Goal: Transaction & Acquisition: Book appointment/travel/reservation

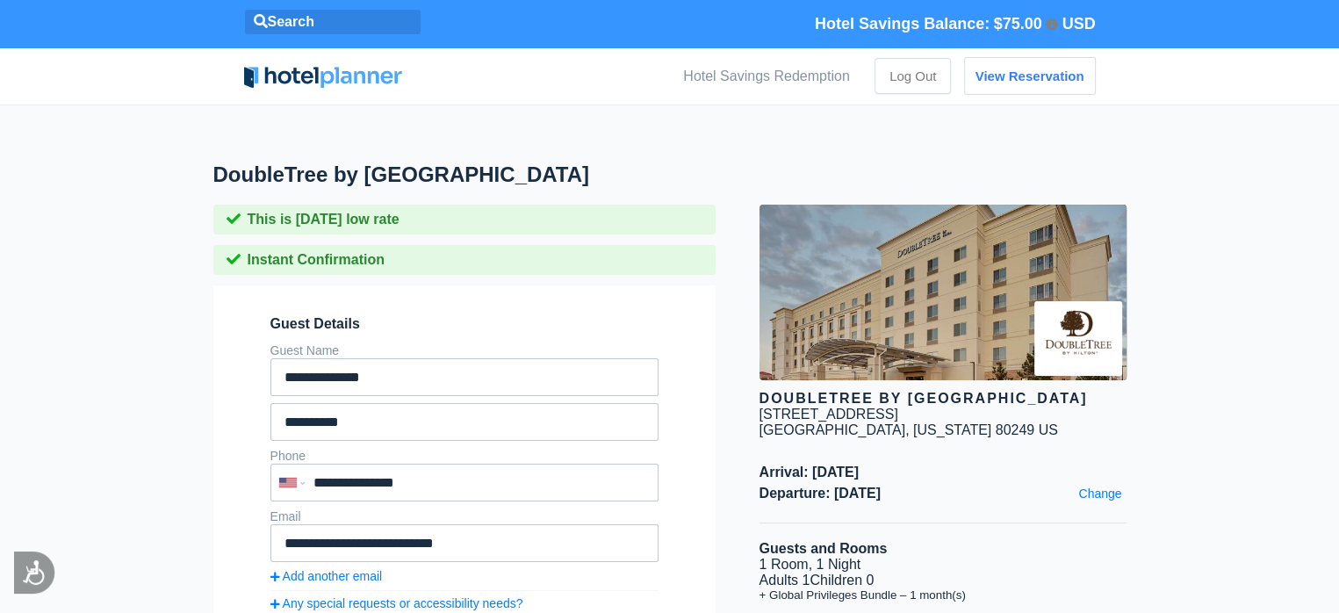
click at [1005, 26] on span "$75.00" at bounding box center [1018, 24] width 48 height 18
click at [934, 22] on span "Hotel Savings Balance:" at bounding box center [902, 24] width 175 height 18
click at [1077, 19] on span "USD" at bounding box center [1077, 24] width 33 height 18
click at [1050, 25] on icon at bounding box center [1051, 24] width 12 height 12
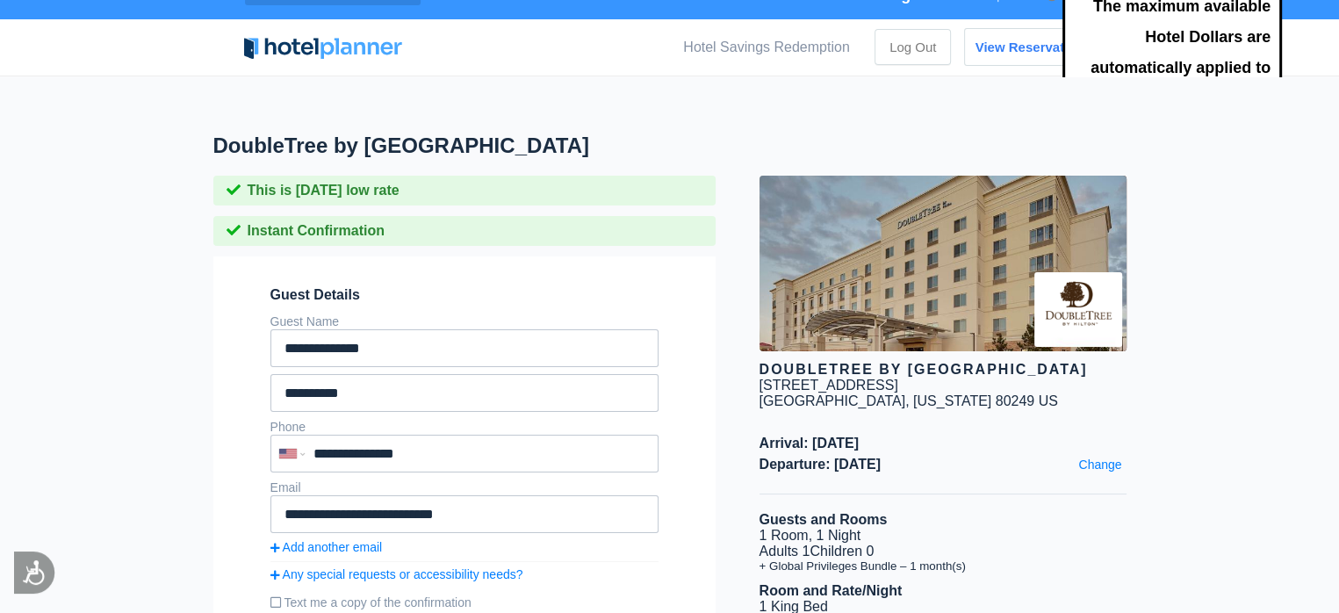
scroll to position [31, 0]
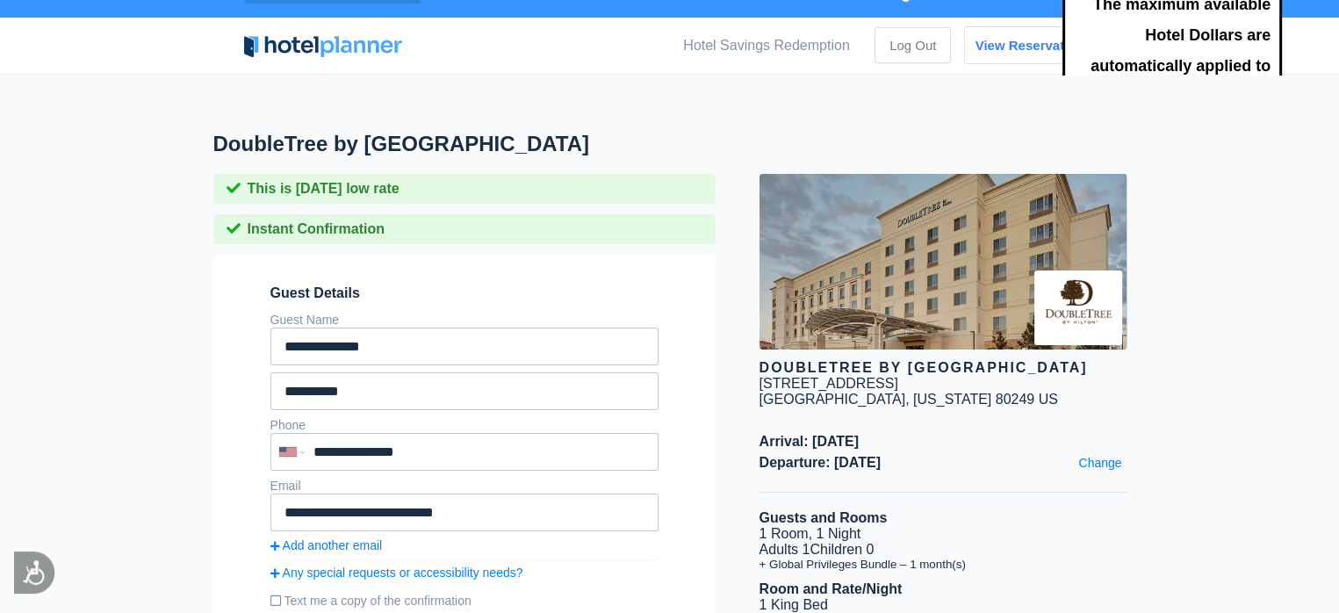
click at [1203, 41] on span "The maximum available Hotel Dollars are automatically applied to every hotel bo…" at bounding box center [1171, 158] width 219 height 361
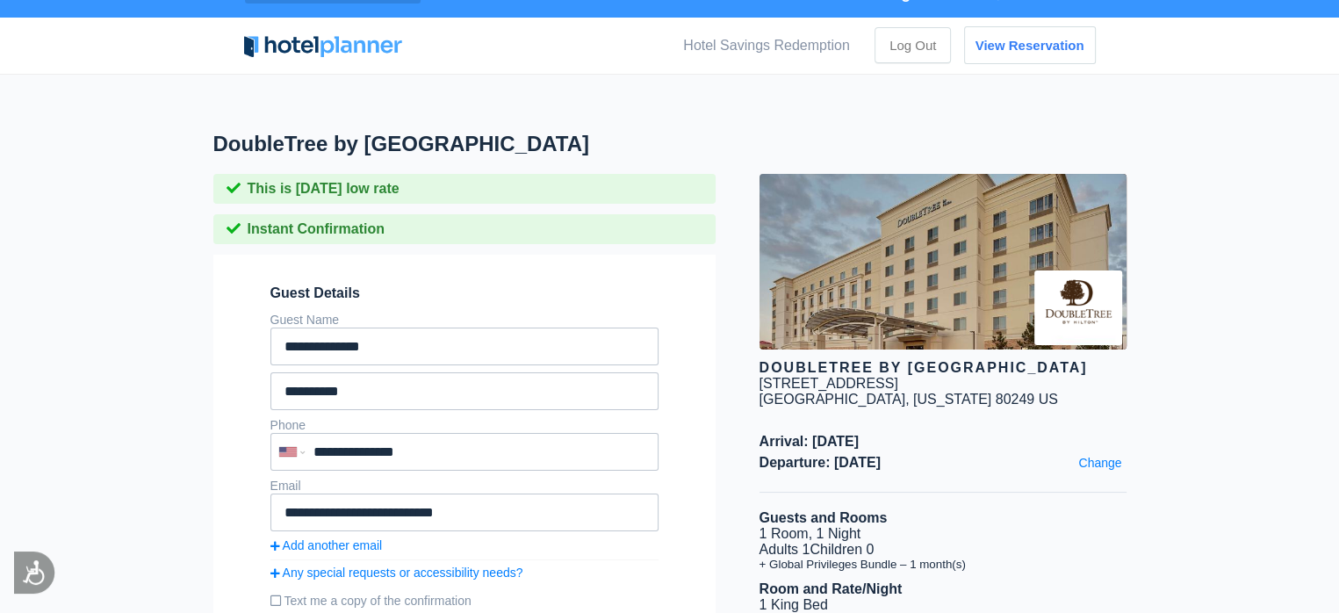
scroll to position [0, 0]
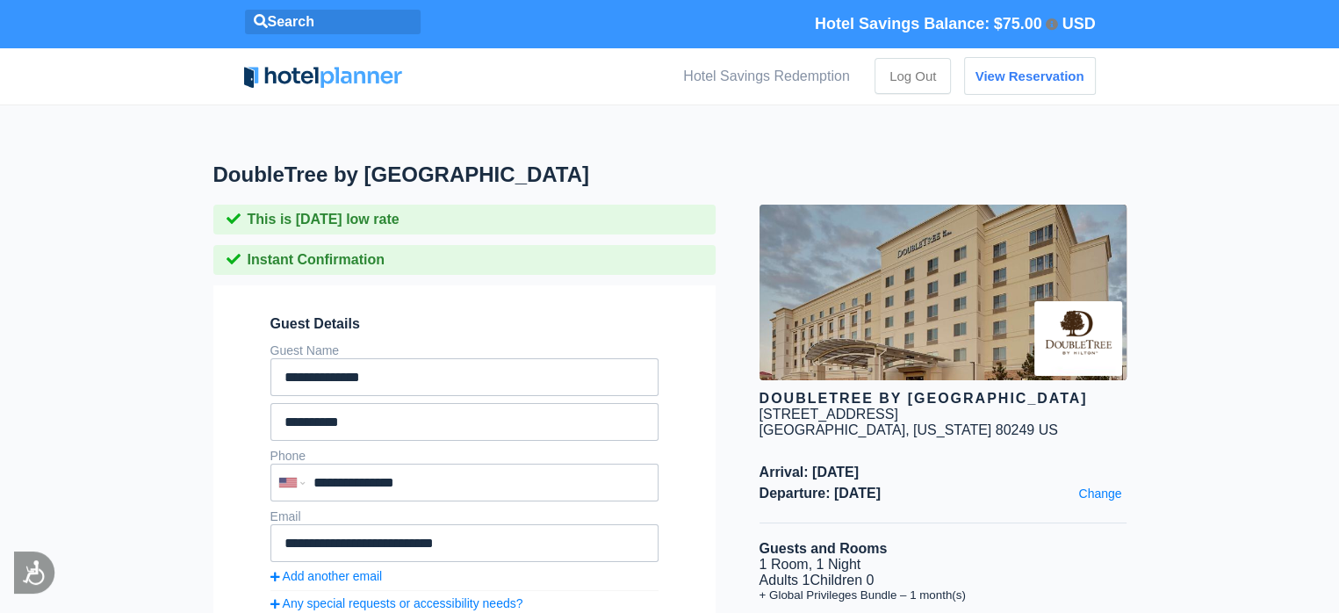
click at [1075, 24] on span "USD" at bounding box center [1077, 24] width 33 height 18
click at [1057, 21] on icon at bounding box center [1051, 24] width 12 height 12
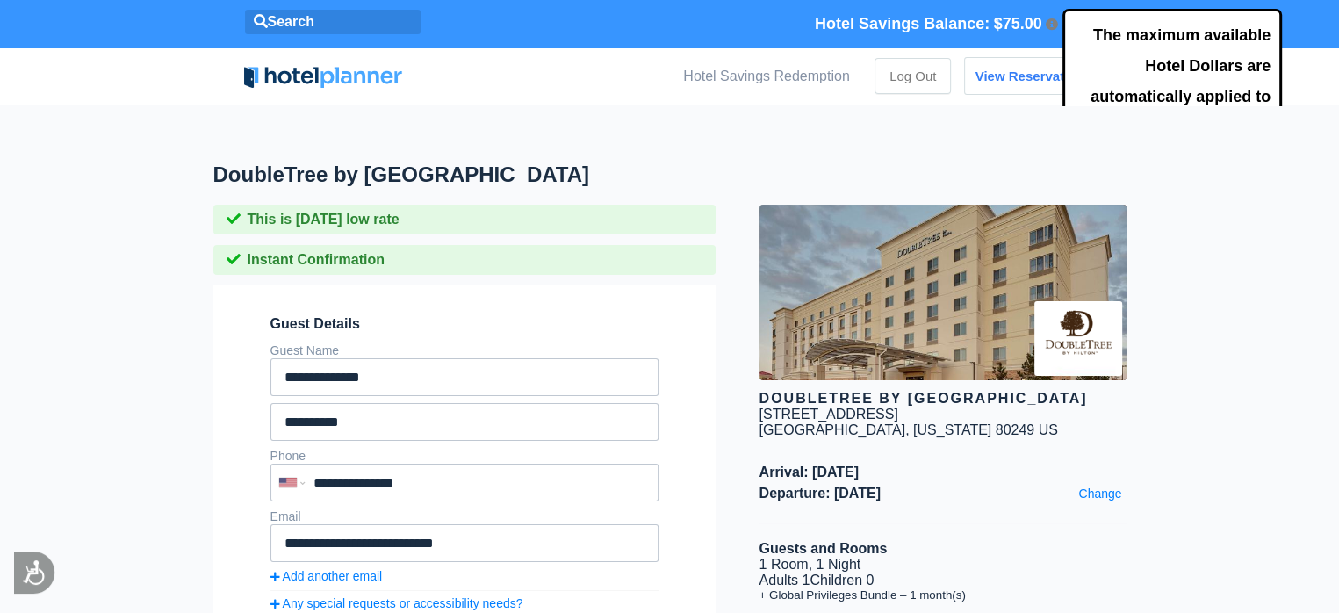
click at [1193, 65] on span "The maximum available Hotel Dollars are automatically applied to every hotel bo…" at bounding box center [1171, 189] width 219 height 361
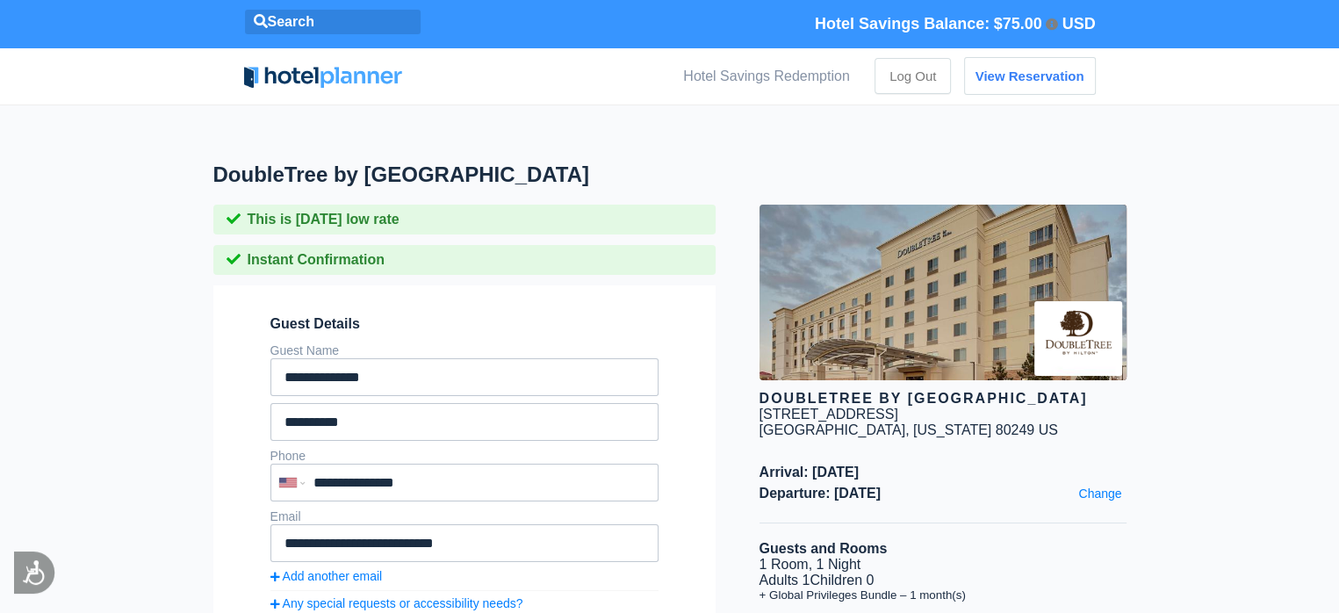
scroll to position [162, 0]
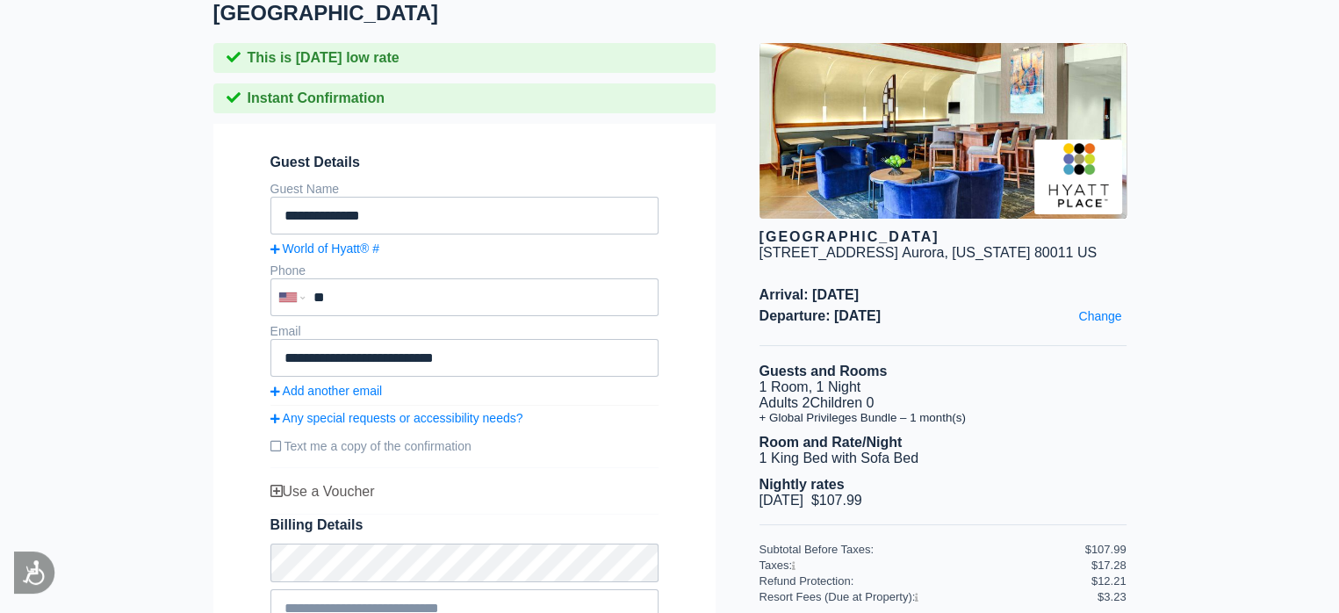
scroll to position [162, 0]
click at [1097, 278] on div "Hyatt Place Denver Airport 16250 East 40th Ave Aurora, Colorado 80011 US Arriva…" at bounding box center [920, 580] width 411 height 1075
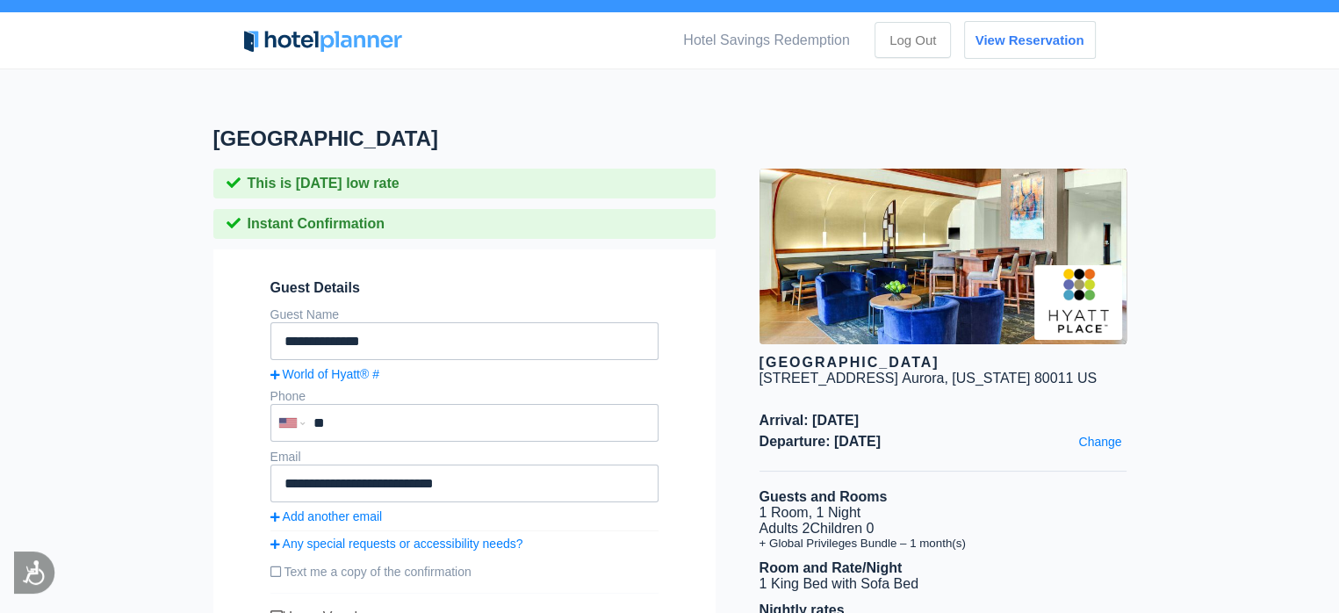
scroll to position [0, 0]
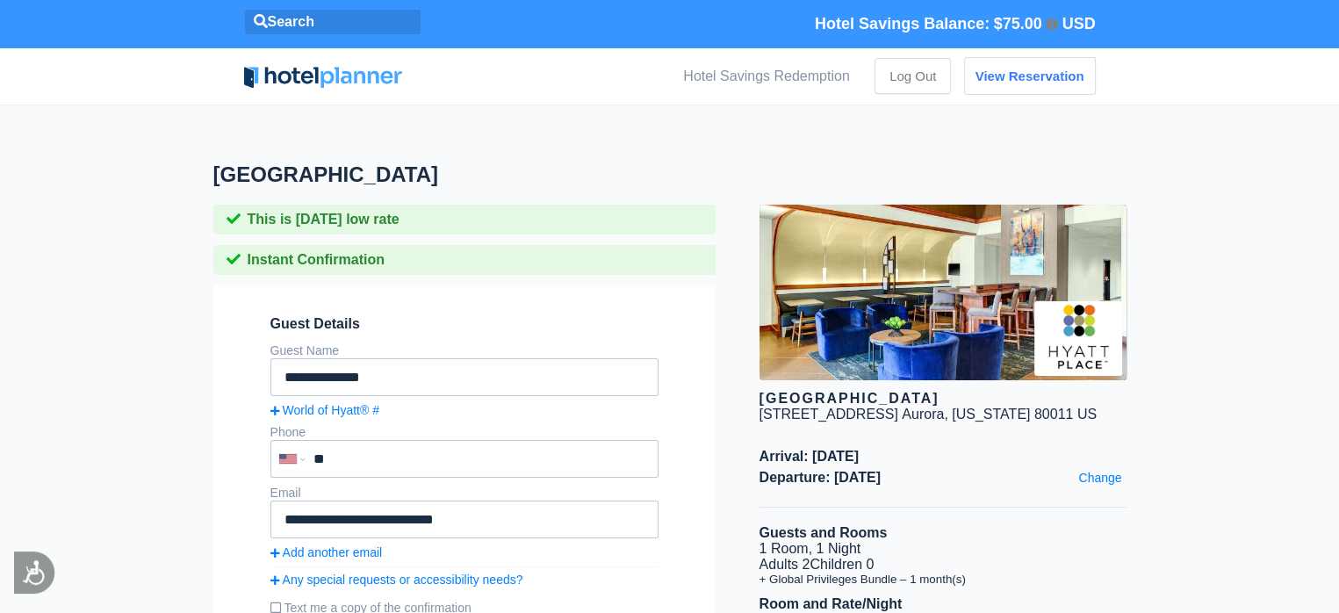
click at [257, 19] on icon at bounding box center [261, 21] width 14 height 14
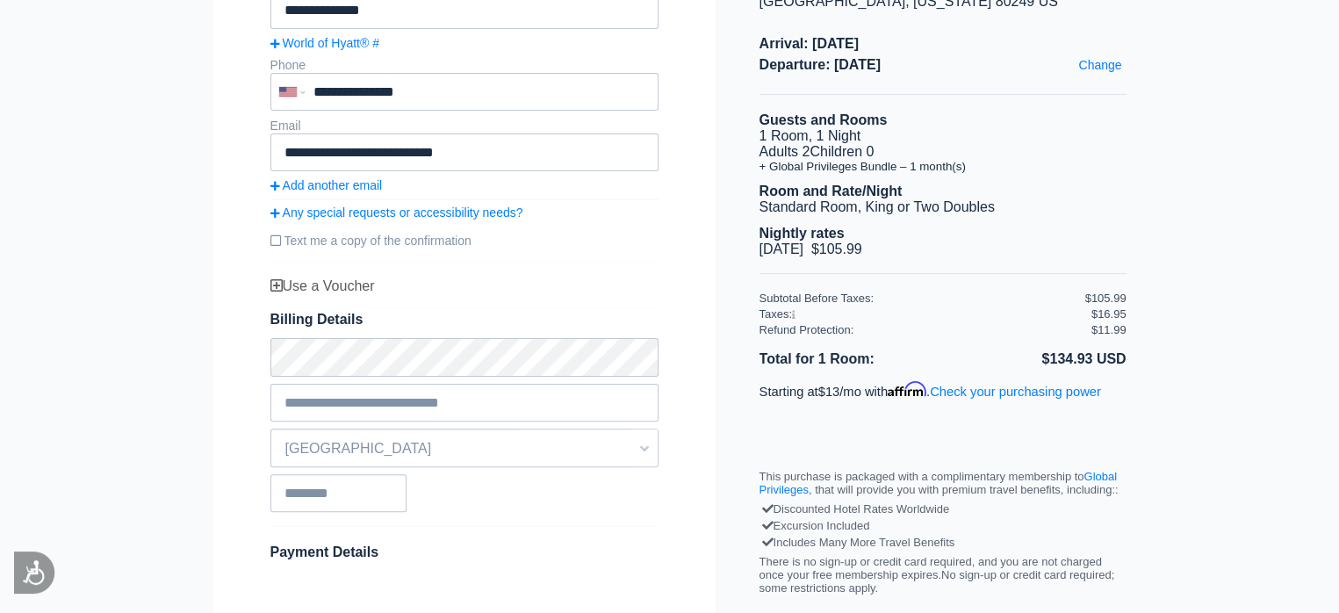
scroll to position [431, 0]
